Goal: Use online tool/utility: Utilize a website feature to perform a specific function

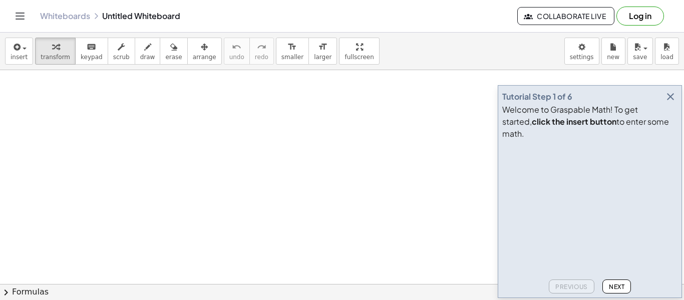
click at [670, 103] on icon "button" at bounding box center [670, 97] width 12 height 12
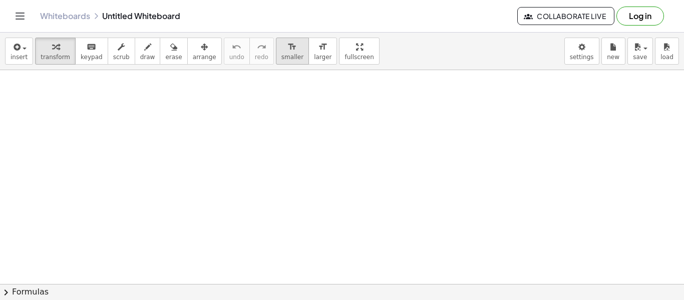
click at [281, 55] on span "smaller" at bounding box center [292, 57] width 22 height 7
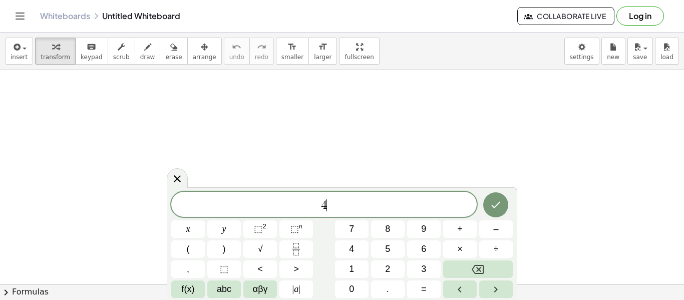
scroll to position [1, 0]
click at [497, 205] on icon "Done" at bounding box center [496, 204] width 12 height 12
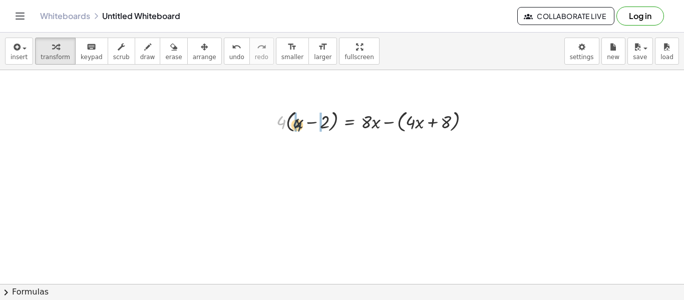
drag, startPoint x: 278, startPoint y: 121, endPoint x: 295, endPoint y: 124, distance: 17.2
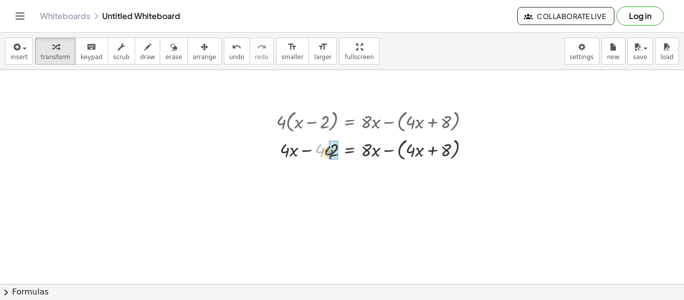
drag, startPoint x: 322, startPoint y: 151, endPoint x: 333, endPoint y: 153, distance: 10.7
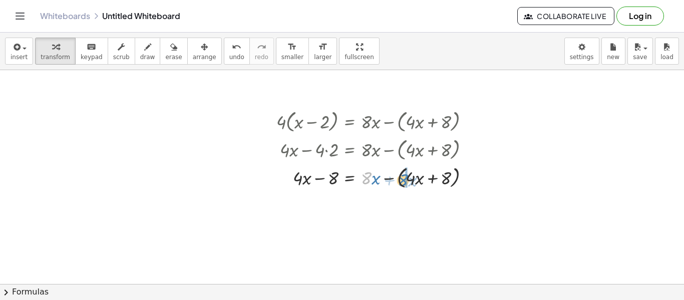
drag, startPoint x: 365, startPoint y: 177, endPoint x: 403, endPoint y: 179, distance: 37.6
click at [403, 179] on div at bounding box center [376, 177] width 211 height 28
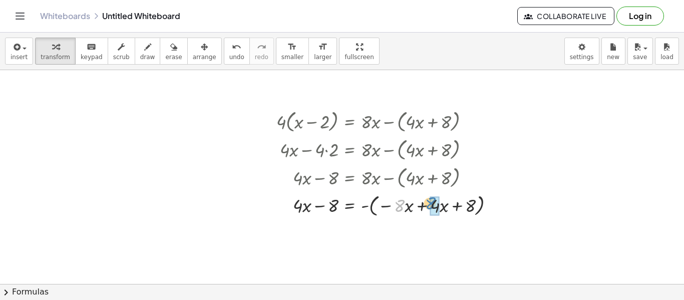
drag, startPoint x: 399, startPoint y: 209, endPoint x: 431, endPoint y: 206, distance: 32.2
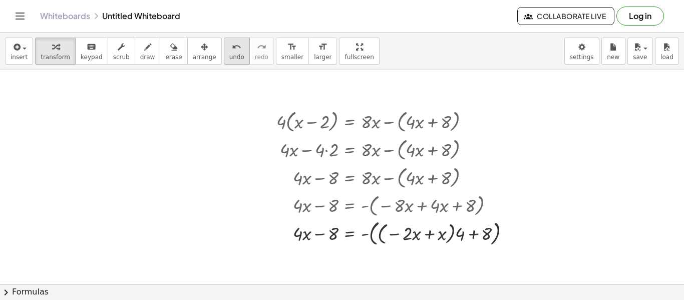
click at [229, 56] on span "undo" at bounding box center [236, 57] width 15 height 7
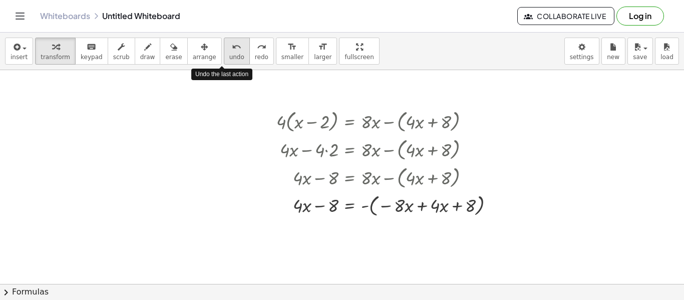
click at [229, 56] on span "undo" at bounding box center [236, 57] width 15 height 7
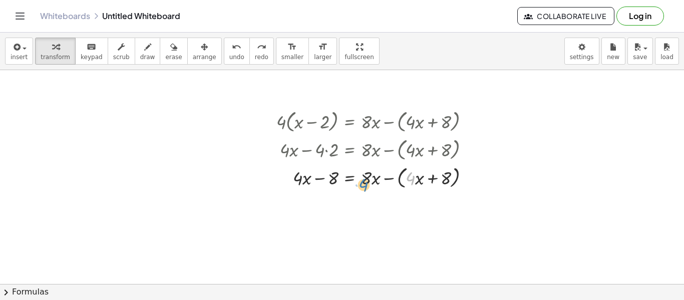
drag, startPoint x: 413, startPoint y: 179, endPoint x: 367, endPoint y: 182, distance: 46.1
click at [367, 182] on div at bounding box center [376, 177] width 211 height 28
drag, startPoint x: 413, startPoint y: 176, endPoint x: 372, endPoint y: 175, distance: 41.1
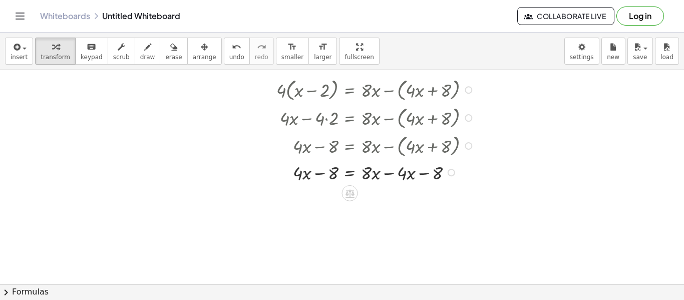
scroll to position [0, 0]
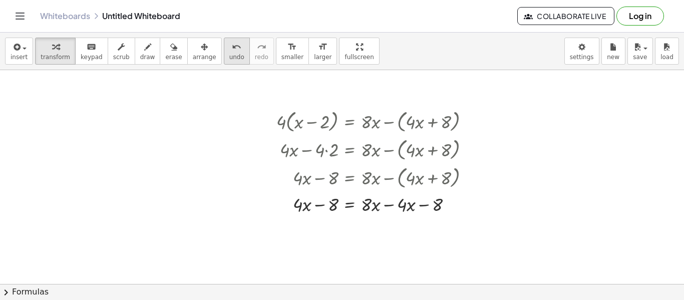
click at [229, 55] on span "undo" at bounding box center [236, 57] width 15 height 7
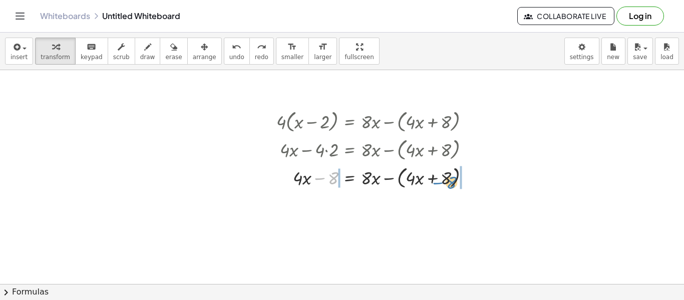
drag, startPoint x: 330, startPoint y: 177, endPoint x: 448, endPoint y: 179, distance: 118.2
click at [448, 179] on div at bounding box center [385, 177] width 228 height 28
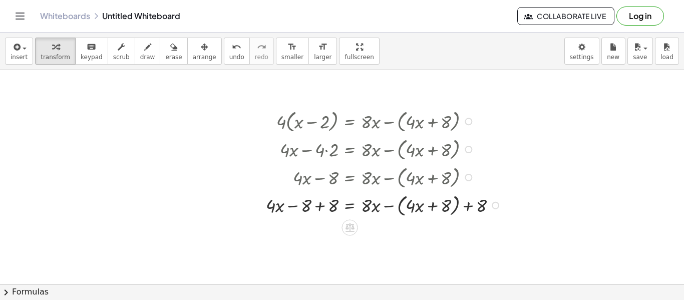
click at [301, 208] on div at bounding box center [385, 205] width 248 height 28
drag, startPoint x: 301, startPoint y: 208, endPoint x: 330, endPoint y: 207, distance: 28.5
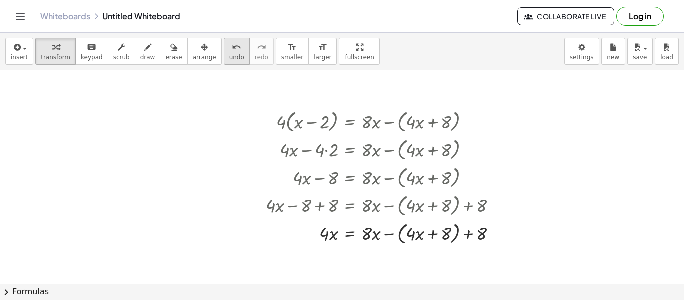
click at [229, 54] on span "undo" at bounding box center [236, 57] width 15 height 7
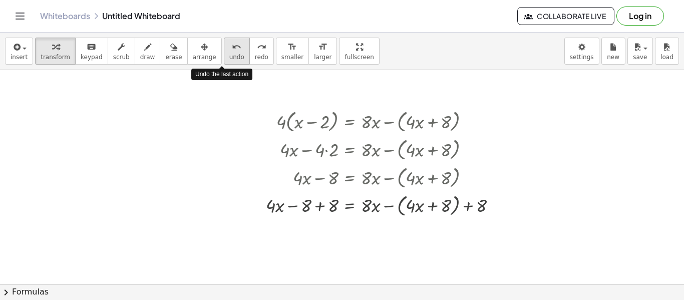
click at [229, 54] on span "undo" at bounding box center [236, 57] width 15 height 7
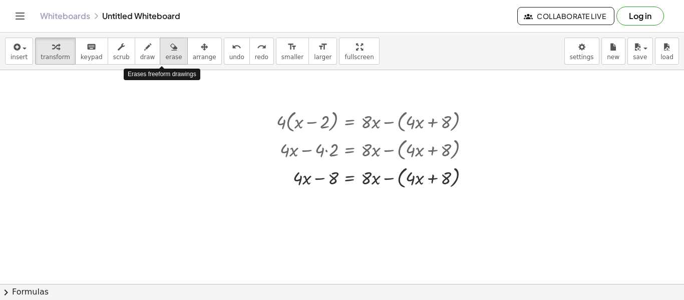
click at [160, 56] on button "erase" at bounding box center [174, 51] width 28 height 27
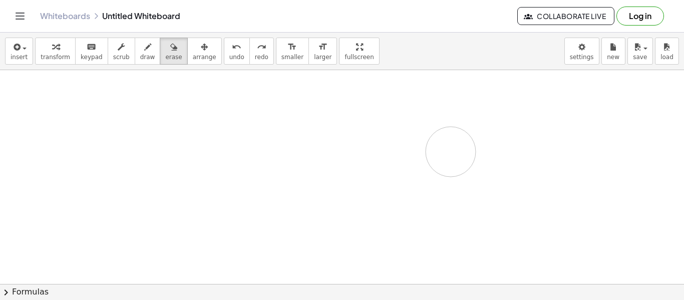
drag, startPoint x: 282, startPoint y: 112, endPoint x: 450, endPoint y: 148, distance: 172.1
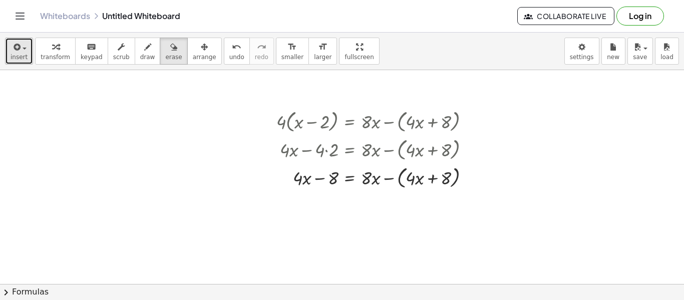
click at [22, 52] on div "button" at bounding box center [19, 47] width 17 height 12
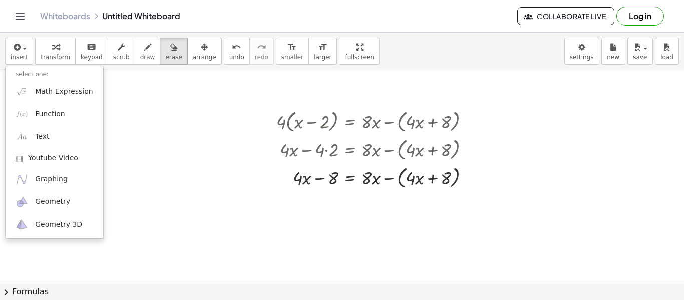
click at [19, 17] on icon "Toggle navigation" at bounding box center [20, 16] width 12 height 12
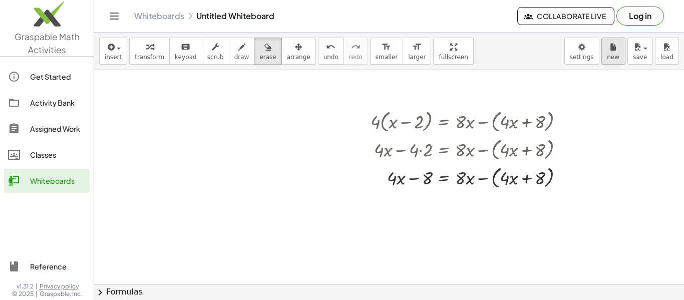
click at [601, 51] on button "new" at bounding box center [613, 51] width 24 height 27
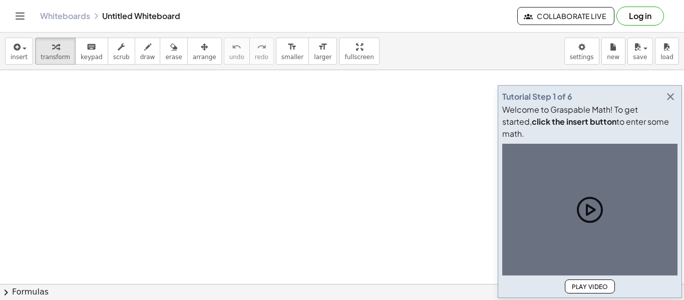
click at [675, 103] on icon "button" at bounding box center [670, 97] width 12 height 12
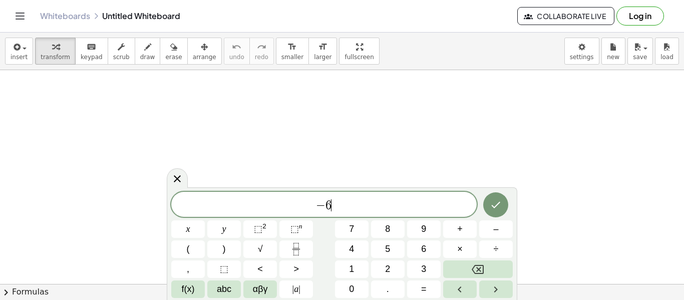
scroll to position [2, 0]
click at [357, 207] on span "8" at bounding box center [355, 204] width 6 height 12
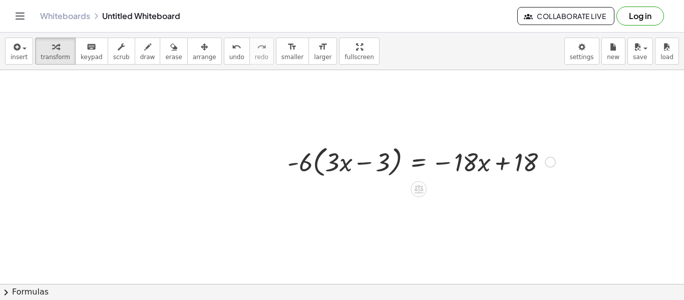
click at [305, 164] on div at bounding box center [421, 161] width 278 height 38
drag, startPoint x: 305, startPoint y: 164, endPoint x: 332, endPoint y: 166, distance: 27.1
click at [332, 166] on div at bounding box center [421, 161] width 278 height 38
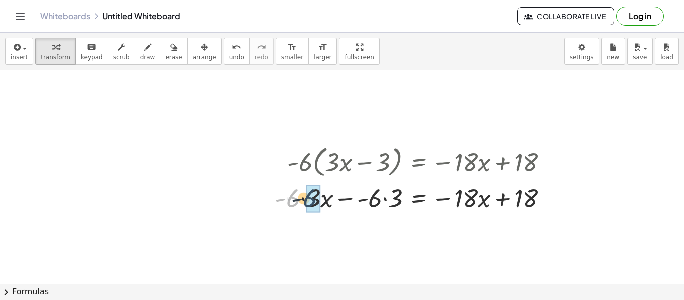
drag, startPoint x: 293, startPoint y: 205, endPoint x: 311, endPoint y: 204, distance: 18.0
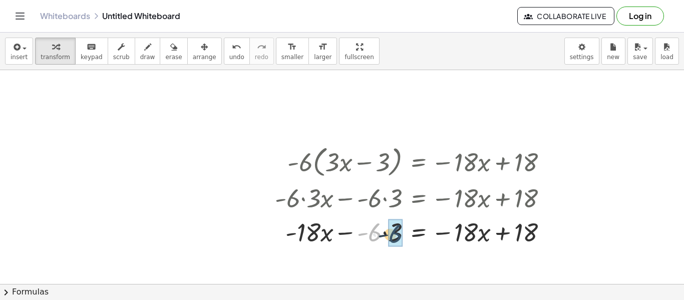
drag, startPoint x: 368, startPoint y: 233, endPoint x: 391, endPoint y: 235, distance: 23.1
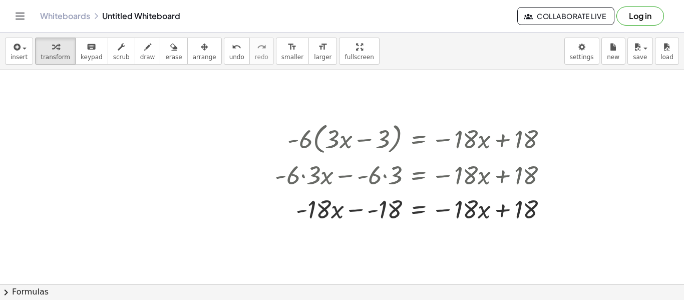
scroll to position [25, 0]
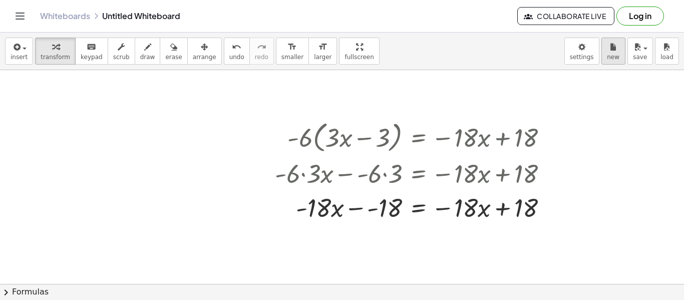
click at [620, 38] on button "new" at bounding box center [613, 51] width 24 height 27
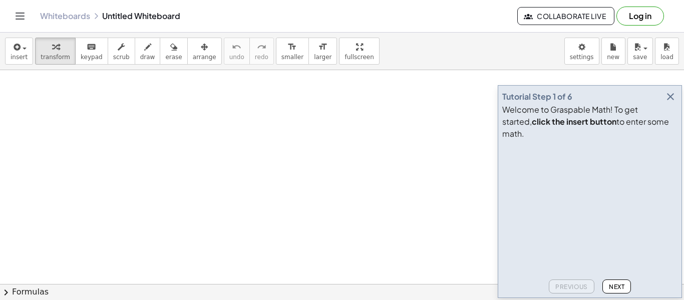
click at [669, 104] on button "button" at bounding box center [670, 97] width 14 height 14
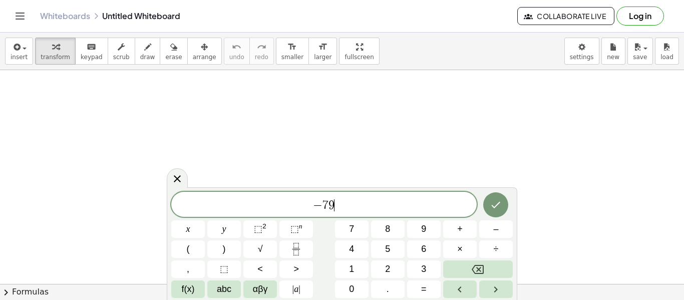
scroll to position [2, 0]
click at [491, 197] on button "Done" at bounding box center [495, 203] width 25 height 25
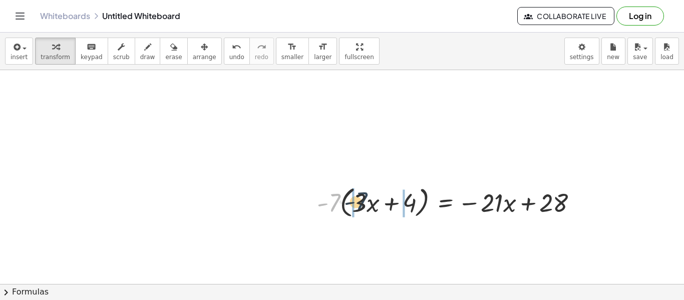
drag, startPoint x: 330, startPoint y: 206, endPoint x: 357, endPoint y: 205, distance: 27.6
click at [357, 205] on div at bounding box center [451, 202] width 279 height 38
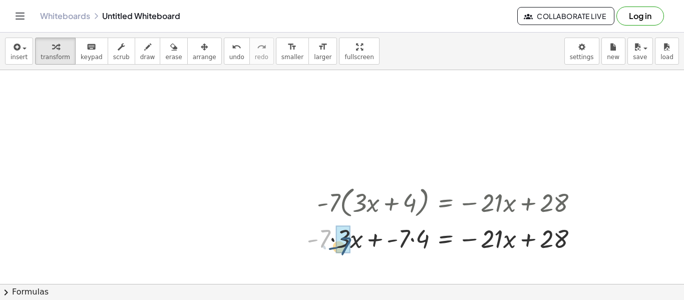
drag, startPoint x: 323, startPoint y: 230, endPoint x: 344, endPoint y: 238, distance: 22.0
drag, startPoint x: 405, startPoint y: 244, endPoint x: 420, endPoint y: 242, distance: 15.1
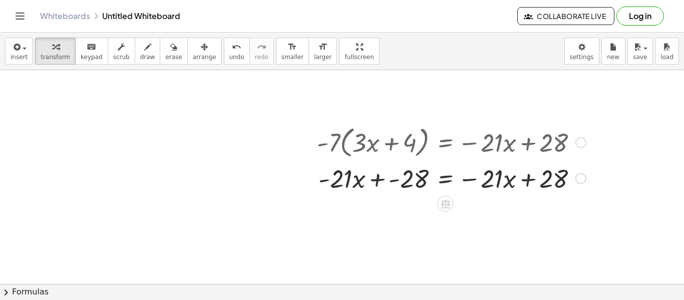
scroll to position [56, 0]
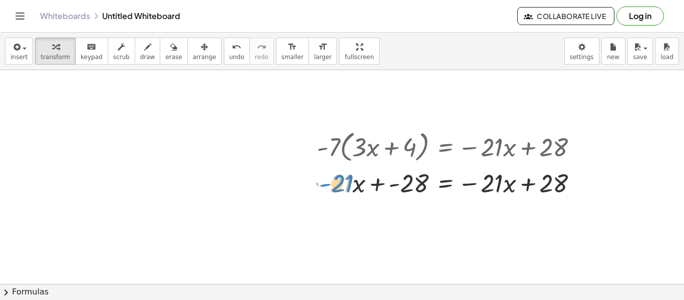
click at [348, 184] on div at bounding box center [451, 182] width 279 height 34
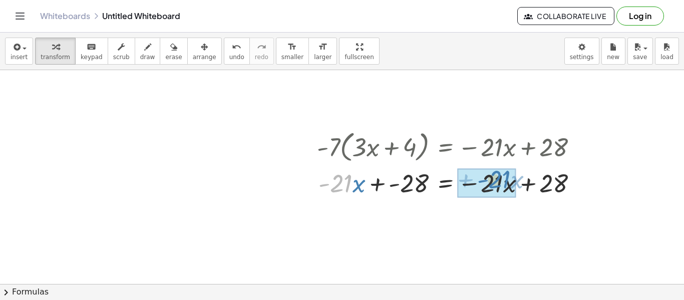
drag, startPoint x: 348, startPoint y: 184, endPoint x: 501, endPoint y: 180, distance: 152.7
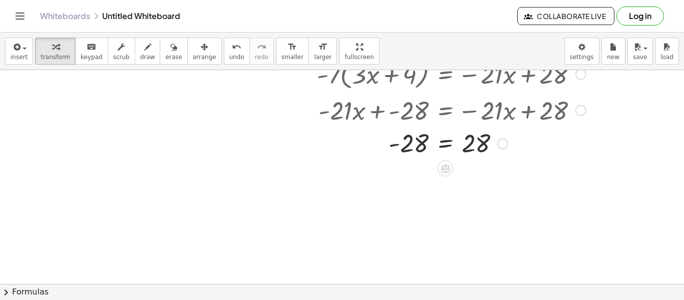
scroll to position [131, 0]
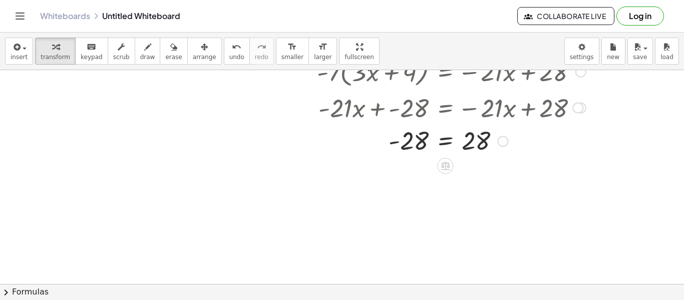
drag, startPoint x: 340, startPoint y: 113, endPoint x: 500, endPoint y: 118, distance: 159.8
click at [500, 118] on div at bounding box center [455, 107] width 426 height 34
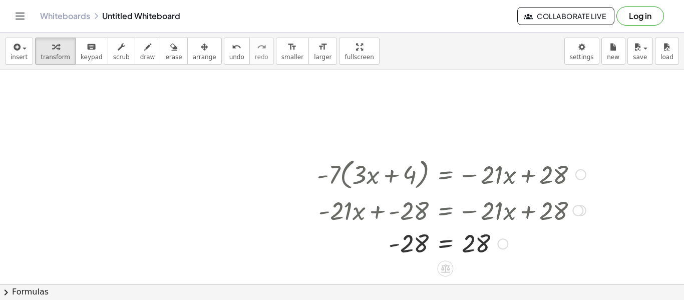
scroll to position [29, 0]
click at [576, 175] on div at bounding box center [580, 173] width 11 height 11
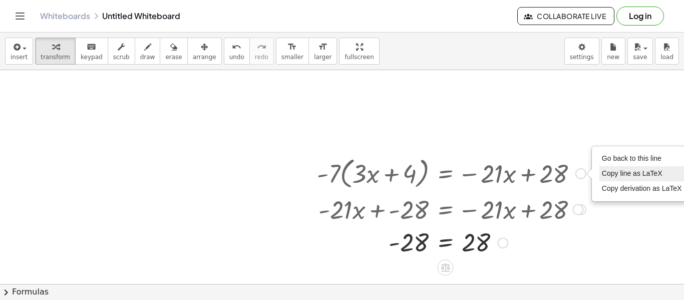
click at [607, 174] on span "Copy line as LaTeX" at bounding box center [632, 173] width 61 height 8
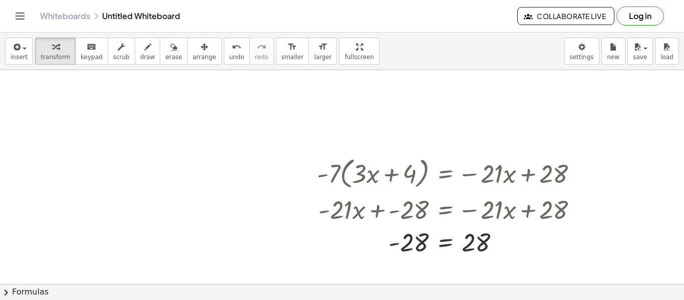
click at [601, 132] on div at bounding box center [342, 287] width 684 height 493
click at [26, 58] on button "insert" at bounding box center [19, 51] width 28 height 27
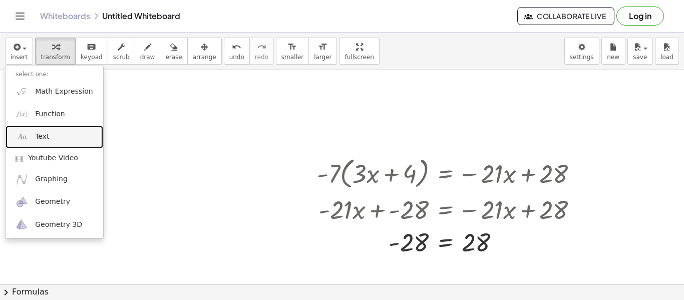
click at [67, 130] on link "Text" at bounding box center [55, 137] width 98 height 23
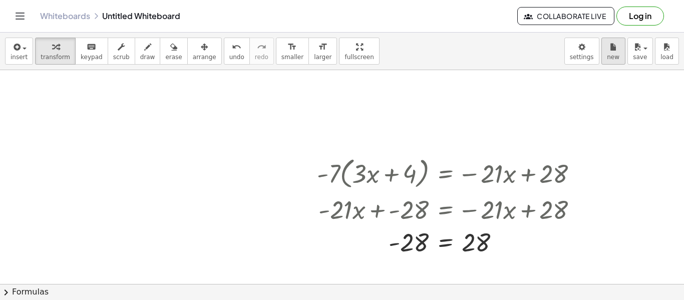
click at [611, 55] on span "new" at bounding box center [613, 57] width 13 height 7
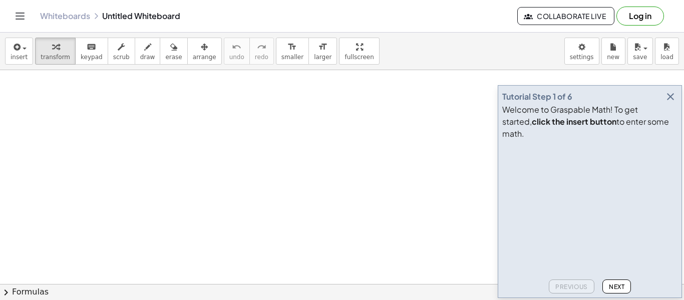
click at [669, 103] on icon "button" at bounding box center [670, 97] width 12 height 12
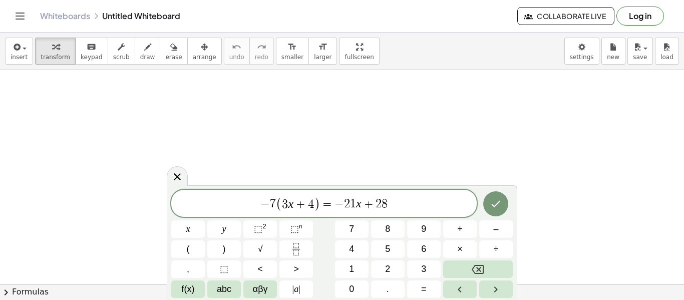
click at [353, 211] on span "− 7 ( 3 x + 4 ) = − 2 1 x + 2 8" at bounding box center [323, 204] width 305 height 17
click at [346, 196] on span "− 7 ( 3 x + 4 ) = − 9 ​ x + 2 8" at bounding box center [323, 204] width 305 height 17
click at [352, 202] on var "x" at bounding box center [351, 203] width 6 height 13
click at [394, 208] on span "− 7 ( 3 x + 4 ) = 9 ( 3 x ) ​ + 2 8" at bounding box center [323, 204] width 305 height 17
click at [286, 209] on span "+" at bounding box center [292, 204] width 15 height 12
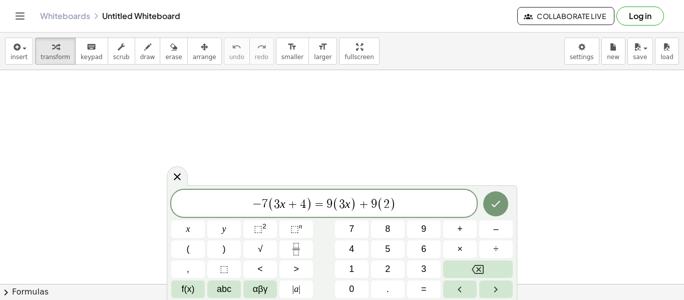
click at [310, 205] on span ")" at bounding box center [309, 204] width 7 height 15
click at [268, 203] on span "(" at bounding box center [271, 204] width 7 height 15
click at [494, 203] on icon "Done" at bounding box center [496, 204] width 12 height 12
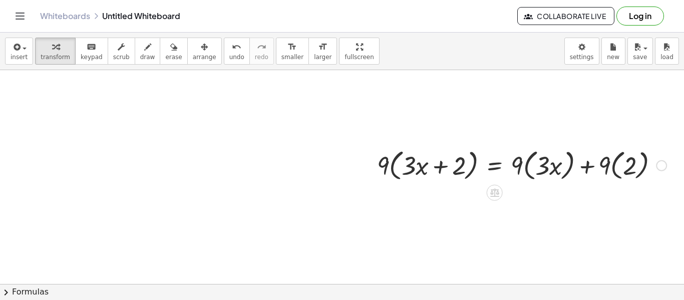
scroll to position [53, 0]
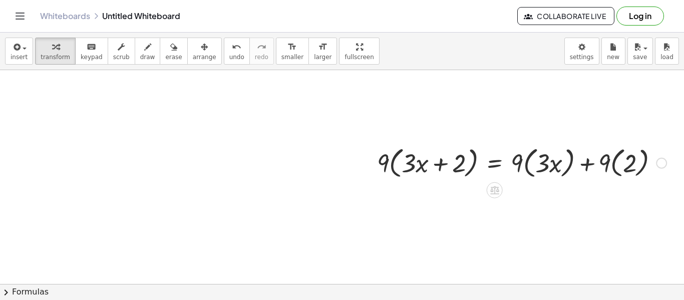
drag, startPoint x: 462, startPoint y: 184, endPoint x: 470, endPoint y: 183, distance: 8.0
click at [470, 183] on div "· 9 · ( + · 3 · x + 2 ) = + · 9 · ( · 3 · x ) + · 9 · ( 2 )" at bounding box center [342, 263] width 684 height 493
drag, startPoint x: 492, startPoint y: 188, endPoint x: 450, endPoint y: 192, distance: 42.3
click at [450, 192] on div "· 9 · ( + · 3 · x + 2 ) = + · 9 · ( · 3 · x ) + · 9 · ( 2 )" at bounding box center [342, 263] width 684 height 493
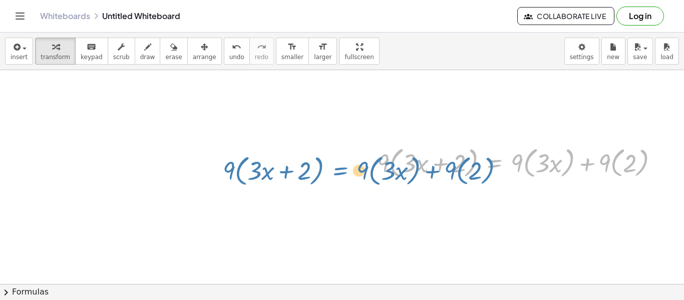
drag, startPoint x: 492, startPoint y: 161, endPoint x: 328, endPoint y: 149, distance: 164.1
click at [328, 149] on div "· 9 · ( + · 3 · x + 2 ) = + · 9 · ( · 3 · x ) + · 9 · ( 2 ) · 9 · ( + · 3 · x +…" at bounding box center [342, 263] width 684 height 493
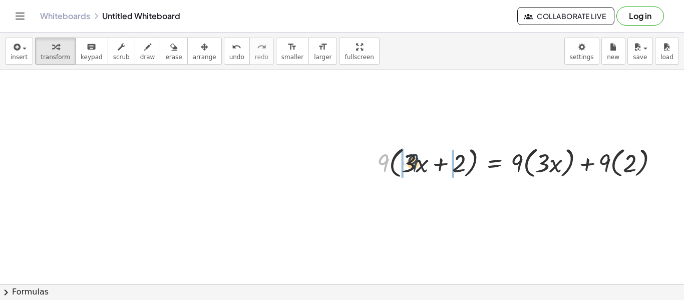
drag, startPoint x: 381, startPoint y: 164, endPoint x: 412, endPoint y: 164, distance: 30.5
click at [412, 164] on div at bounding box center [521, 162] width 299 height 38
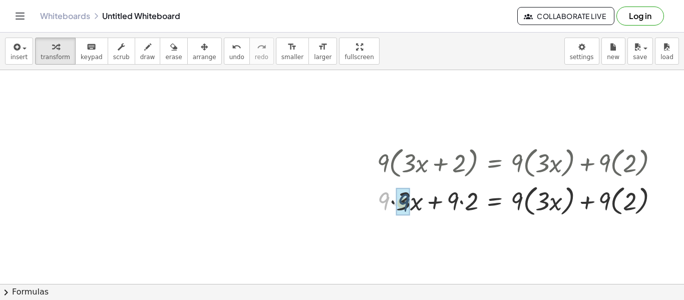
drag, startPoint x: 384, startPoint y: 204, endPoint x: 404, endPoint y: 206, distance: 20.1
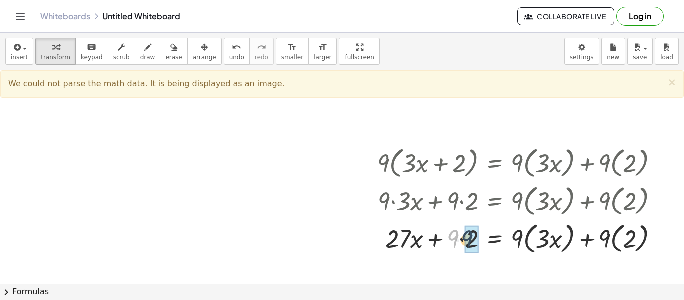
drag, startPoint x: 450, startPoint y: 242, endPoint x: 466, endPoint y: 243, distance: 16.0
drag, startPoint x: 513, startPoint y: 240, endPoint x: 536, endPoint y: 240, distance: 22.5
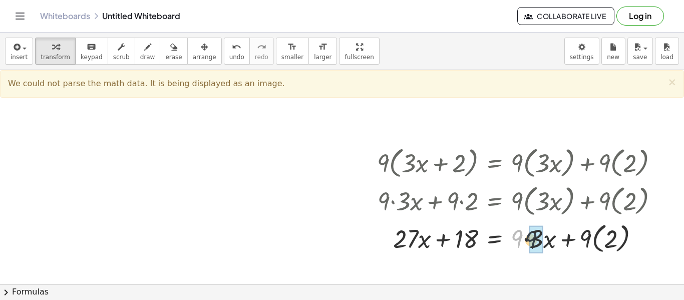
drag, startPoint x: 521, startPoint y: 241, endPoint x: 539, endPoint y: 242, distance: 18.0
drag, startPoint x: 578, startPoint y: 235, endPoint x: 598, endPoint y: 235, distance: 19.5
drag, startPoint x: 578, startPoint y: 235, endPoint x: 589, endPoint y: 235, distance: 10.5
